Goal: Entertainment & Leisure: Consume media (video, audio)

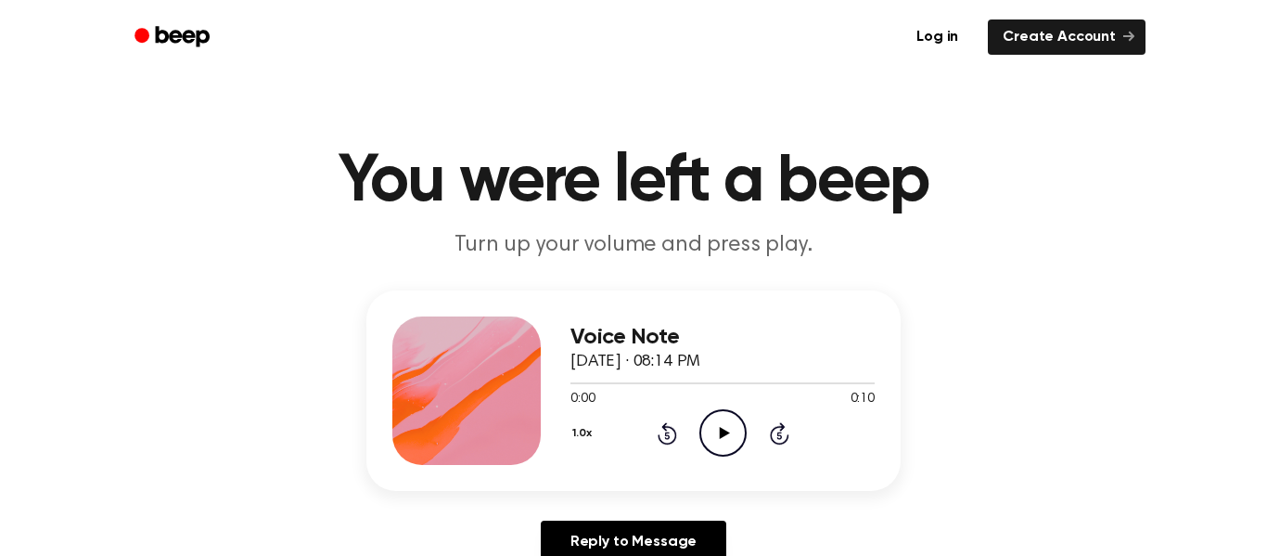
click at [749, 432] on div "1.0x Rewind 5 seconds Play Audio Skip 5 seconds" at bounding box center [722, 432] width 304 height 47
click at [735, 438] on icon "Play Audio" at bounding box center [722, 432] width 47 height 47
click at [723, 433] on icon "Pause Audio" at bounding box center [722, 432] width 47 height 47
click at [722, 436] on icon at bounding box center [724, 433] width 10 height 12
click at [739, 442] on icon "Pause Audio" at bounding box center [722, 432] width 47 height 47
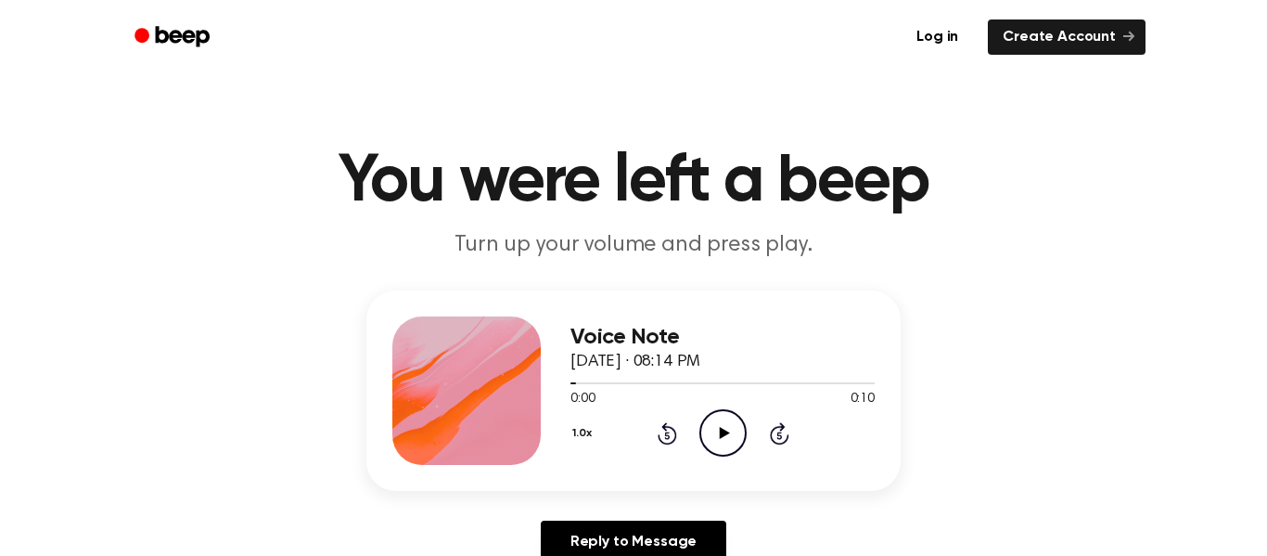
click at [723, 420] on icon "Play Audio" at bounding box center [722, 432] width 47 height 47
click at [724, 420] on icon "Pause Audio" at bounding box center [722, 432] width 47 height 47
click at [725, 421] on icon "Play Audio" at bounding box center [722, 432] width 47 height 47
click at [725, 421] on icon "Pause Audio" at bounding box center [722, 432] width 47 height 47
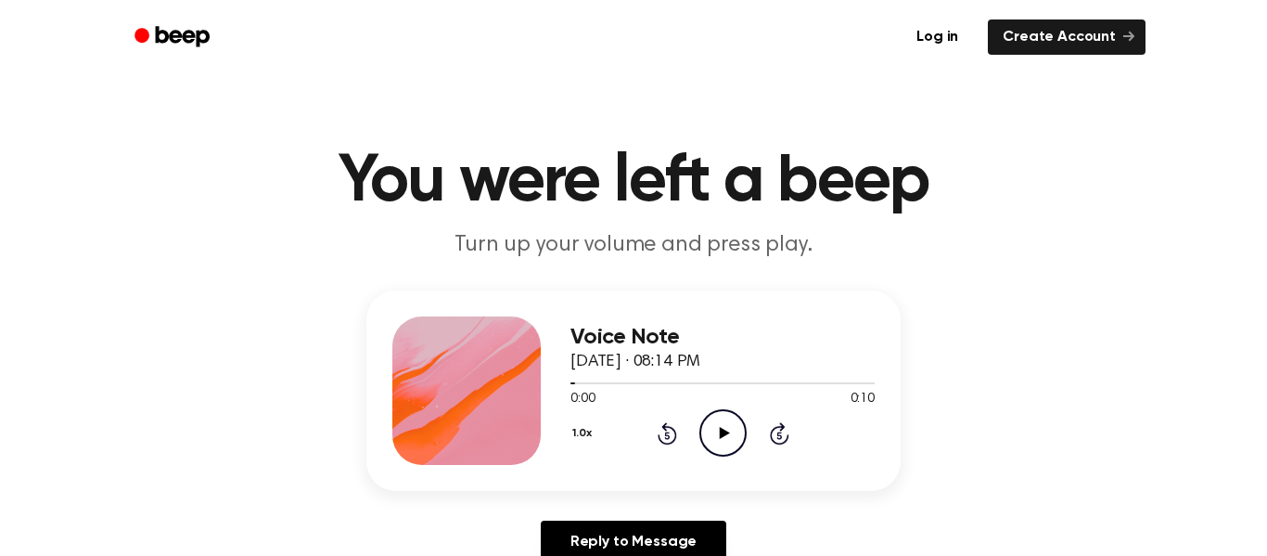
click at [725, 421] on icon "Play Audio" at bounding box center [722, 432] width 47 height 47
click at [725, 421] on icon "Pause Audio" at bounding box center [722, 432] width 47 height 47
click at [769, 433] on icon "Skip 5 seconds" at bounding box center [779, 433] width 20 height 24
click at [719, 445] on icon "Play Audio" at bounding box center [722, 432] width 47 height 47
click at [716, 430] on icon "Play Audio" at bounding box center [722, 432] width 47 height 47
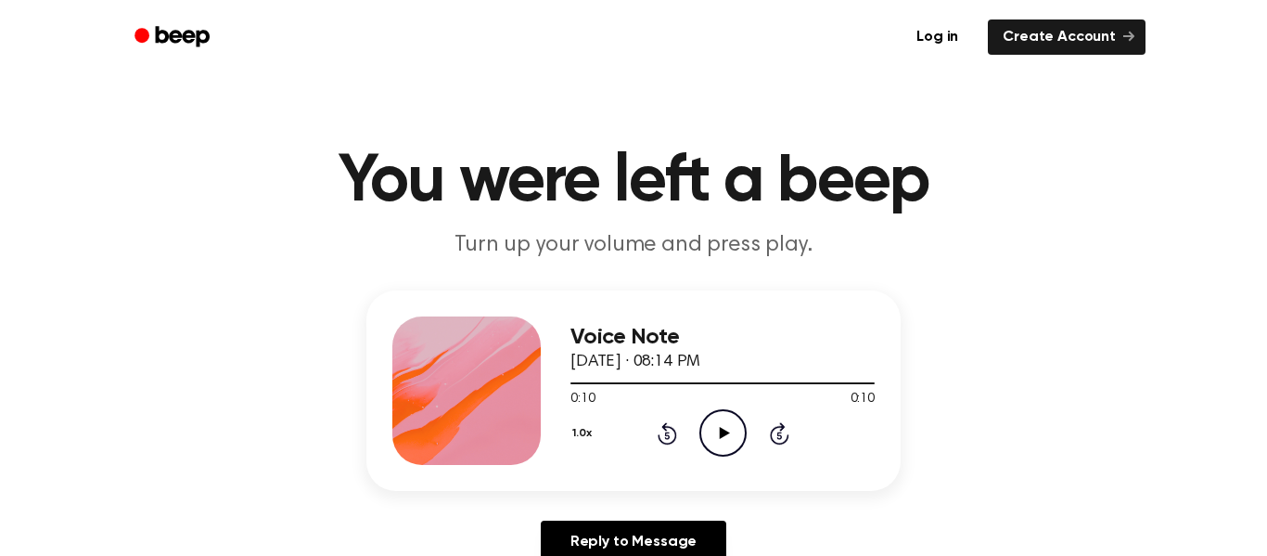
click at [726, 437] on icon "Play Audio" at bounding box center [722, 432] width 47 height 47
click at [732, 429] on icon "Play Audio" at bounding box center [722, 432] width 47 height 47
click at [734, 437] on icon "Play Audio" at bounding box center [722, 432] width 47 height 47
click at [673, 428] on icon "Rewind 5 seconds" at bounding box center [667, 433] width 20 height 24
click at [675, 436] on icon at bounding box center [667, 433] width 19 height 22
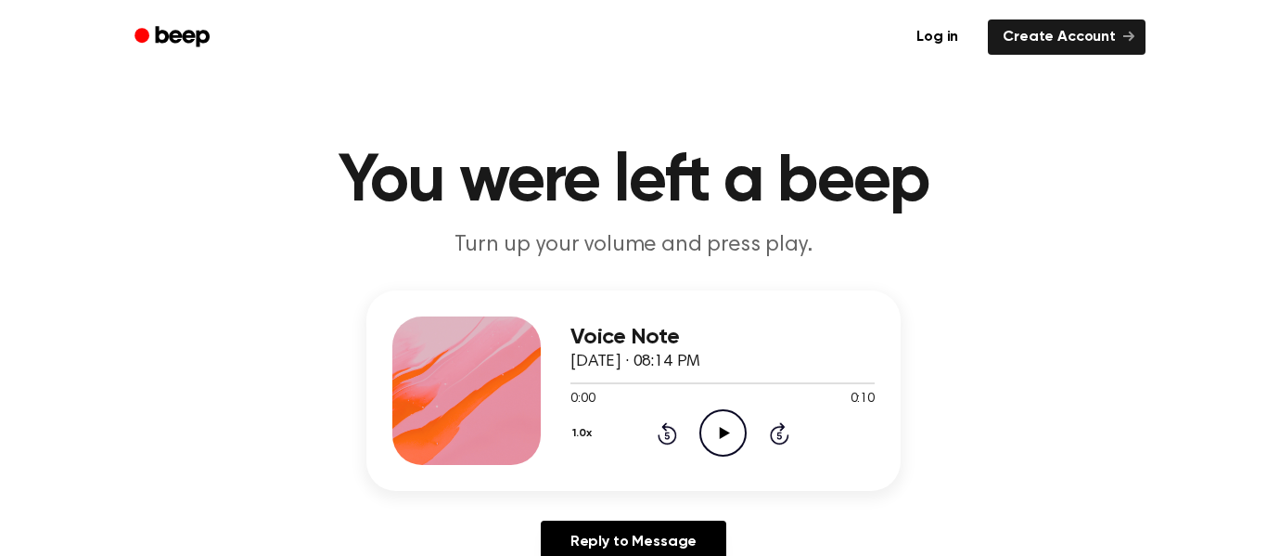
click at [780, 432] on icon at bounding box center [778, 434] width 5 height 7
click at [779, 436] on icon "Skip 5 seconds" at bounding box center [779, 433] width 20 height 24
click at [777, 436] on icon "Skip 5 seconds" at bounding box center [779, 433] width 20 height 24
click at [667, 435] on icon at bounding box center [666, 434] width 5 height 7
click at [657, 442] on icon "Rewind 5 seconds" at bounding box center [667, 433] width 20 height 24
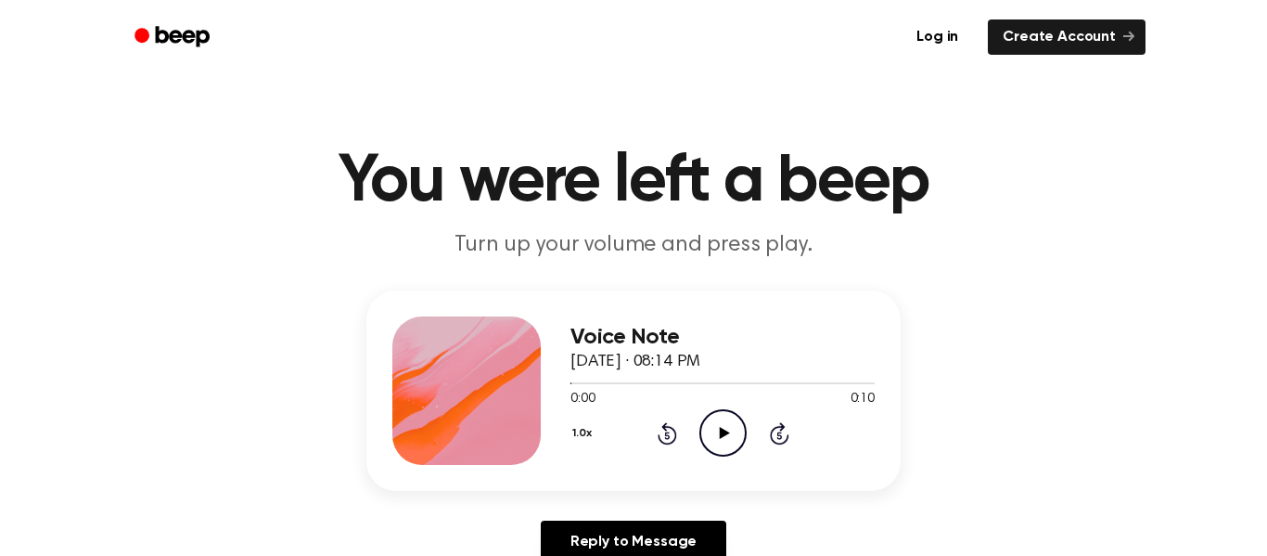
click at [786, 436] on icon "Skip 5 seconds" at bounding box center [779, 433] width 20 height 24
click at [779, 435] on icon at bounding box center [778, 434] width 5 height 7
click at [780, 442] on icon "Skip 5 seconds" at bounding box center [779, 433] width 20 height 24
click at [778, 444] on icon at bounding box center [779, 433] width 19 height 22
click at [779, 442] on icon at bounding box center [779, 433] width 19 height 22
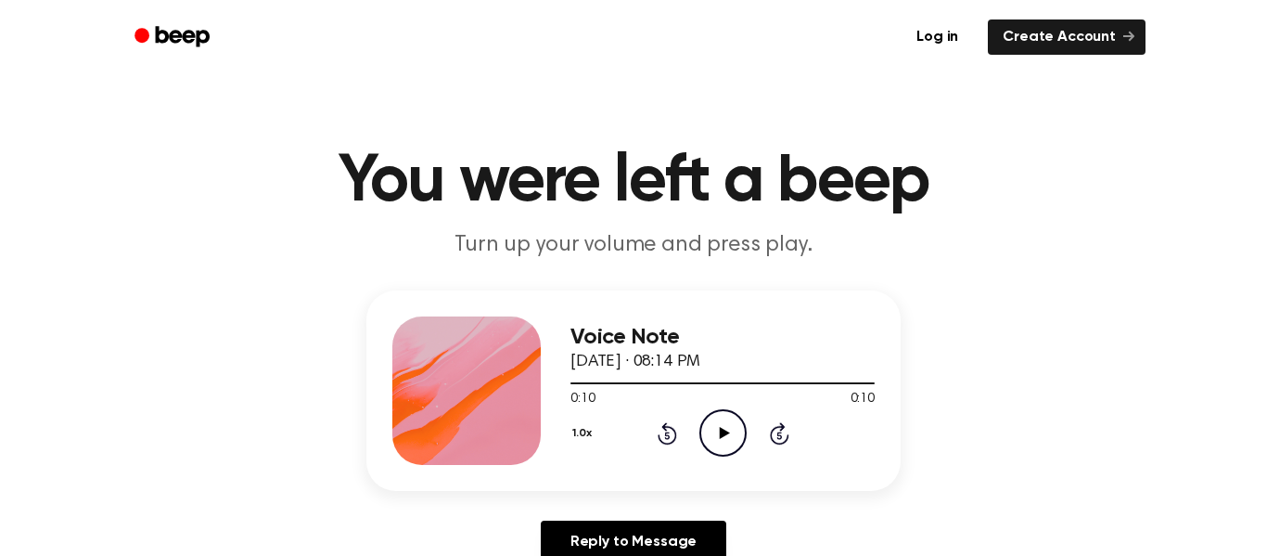
click at [779, 435] on icon at bounding box center [778, 434] width 5 height 7
click at [779, 434] on icon at bounding box center [778, 433] width 5 height 7
click at [577, 442] on button "1.0x" at bounding box center [584, 433] width 28 height 32
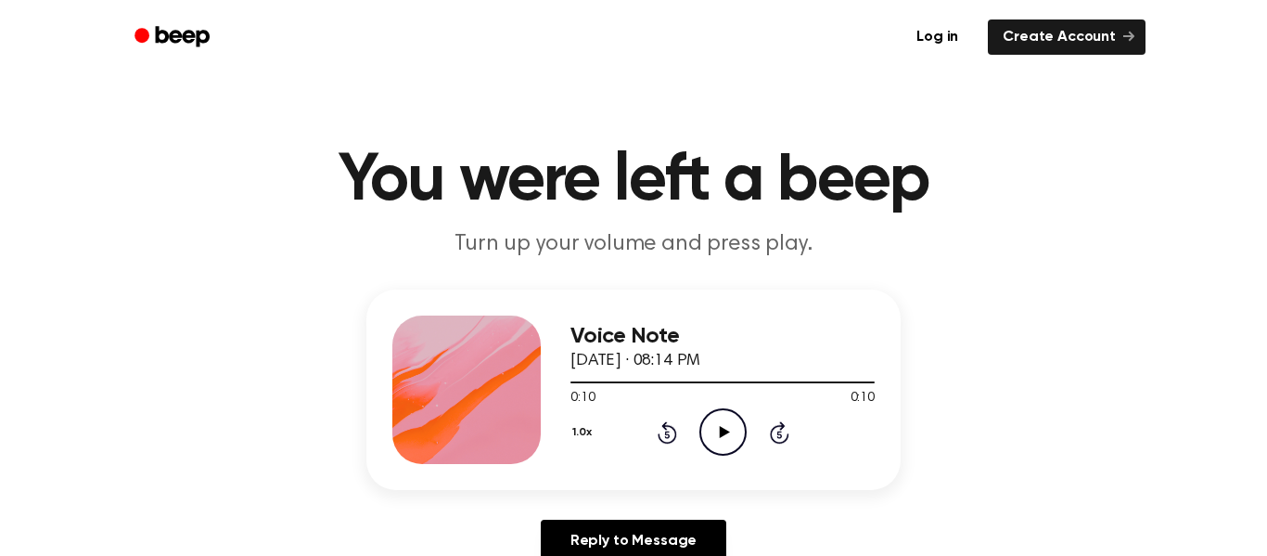
scroll to position [0, 0]
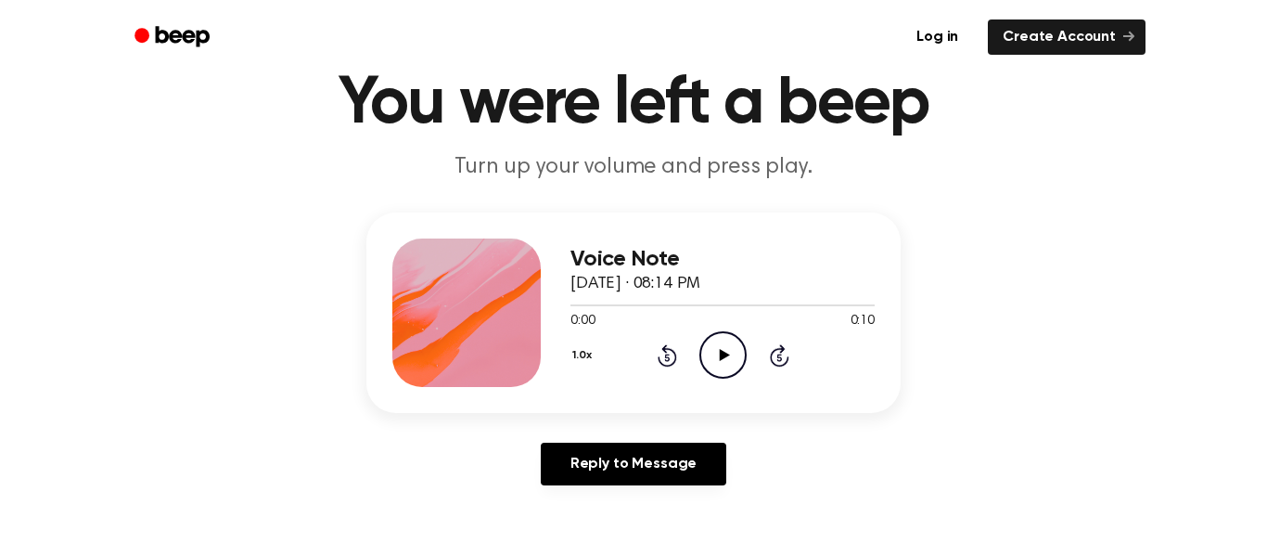
scroll to position [88, 0]
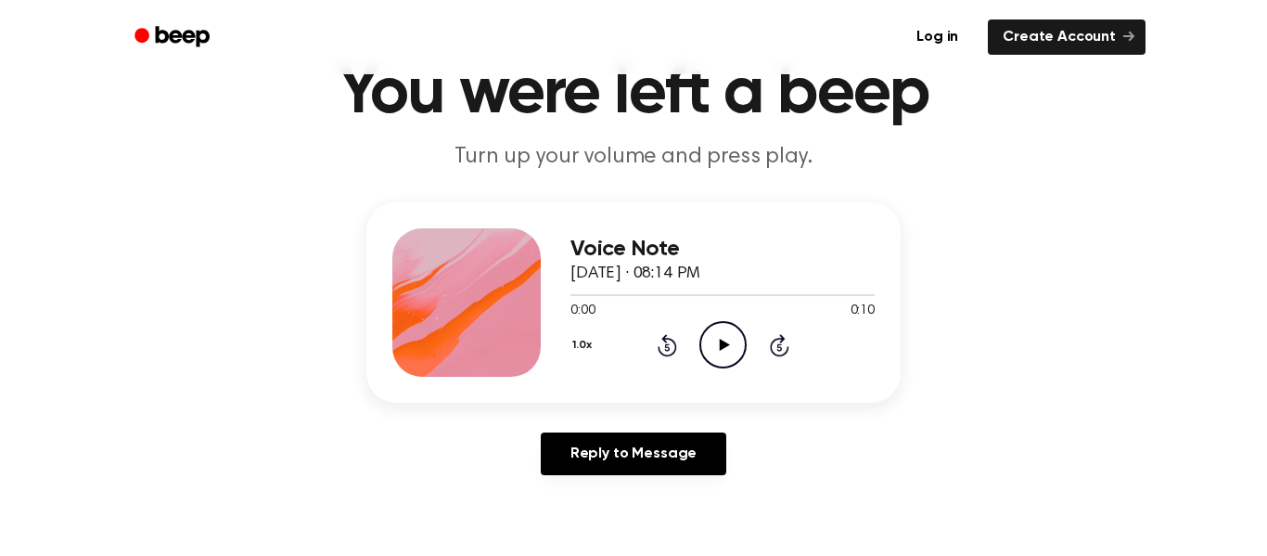
click at [724, 352] on icon "Play Audio" at bounding box center [722, 344] width 47 height 47
